Goal: Browse casually

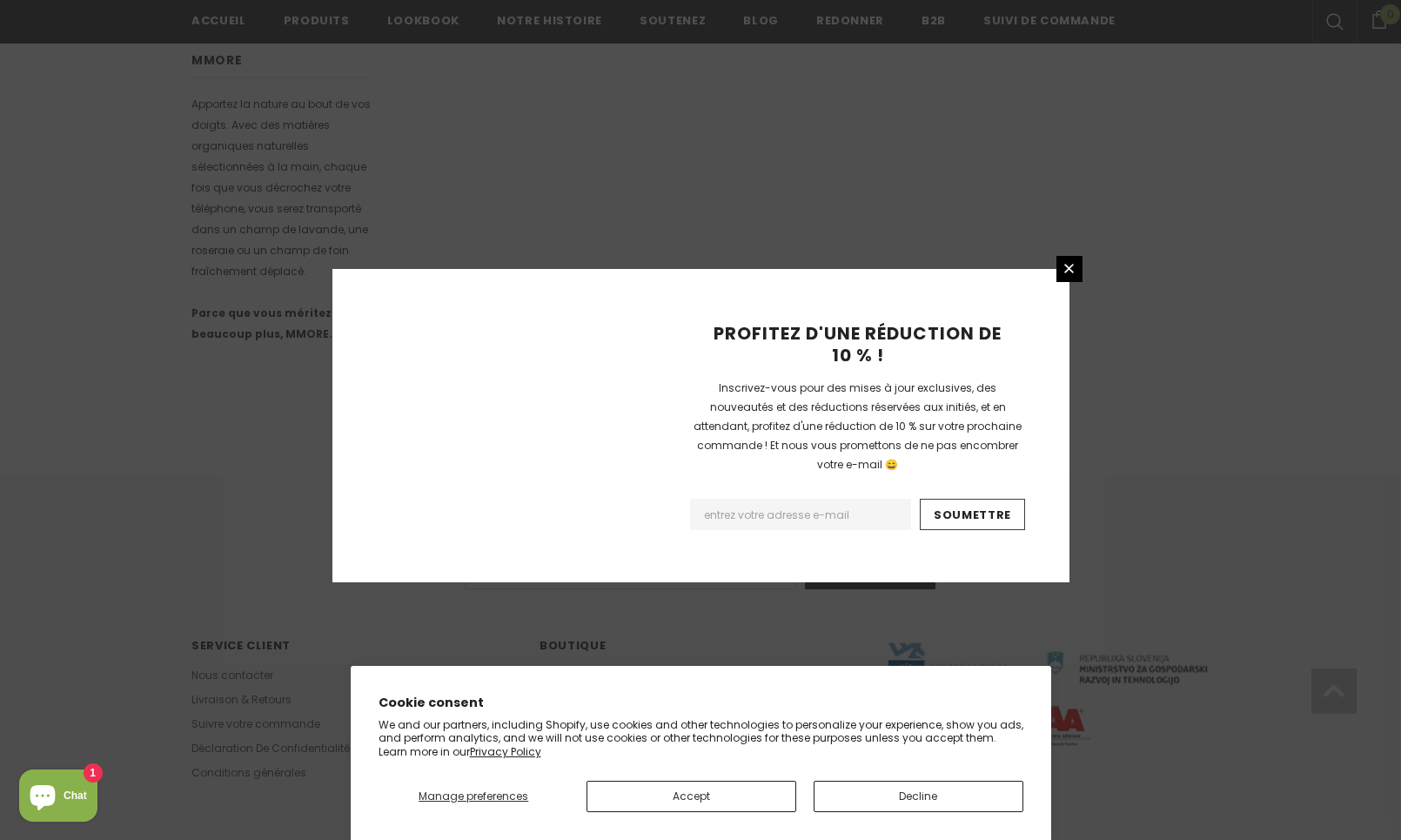
scroll to position [985, 0]
